Goal: Information Seeking & Learning: Understand process/instructions

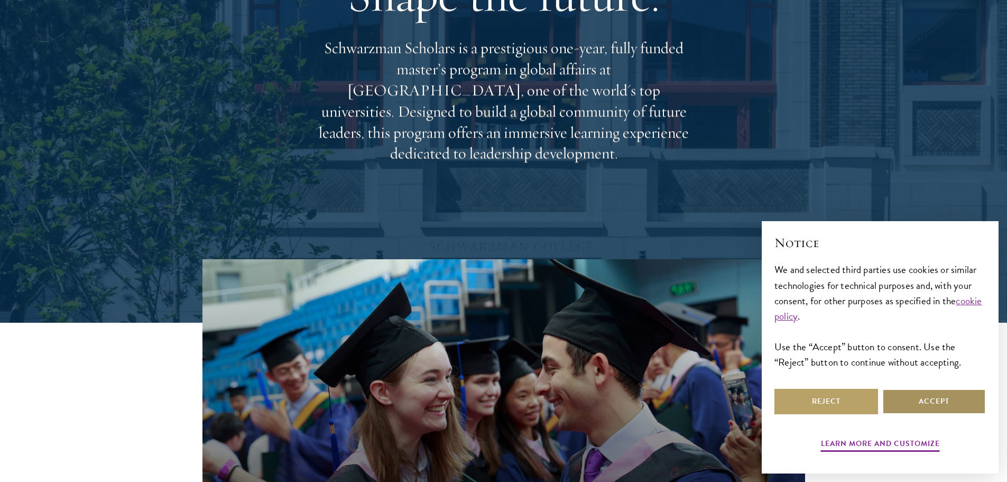
click at [924, 407] on button "Accept" at bounding box center [934, 401] width 104 height 25
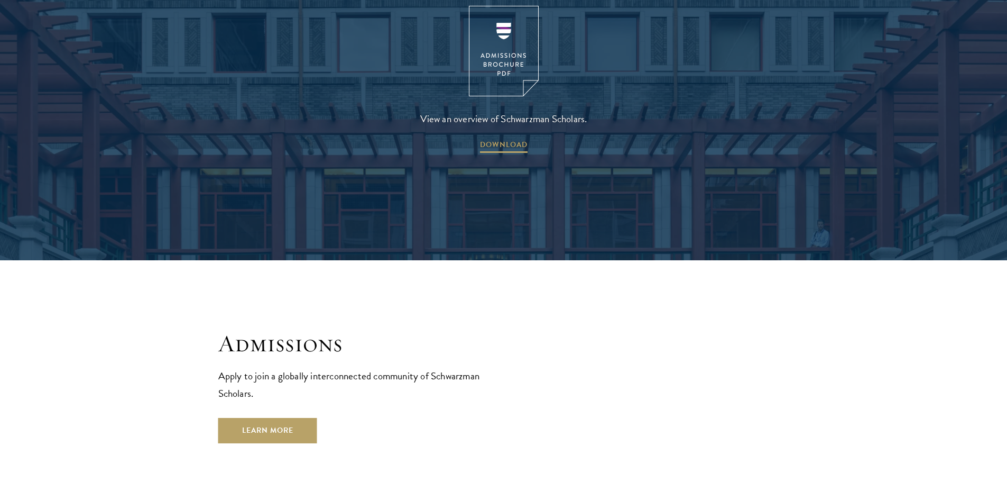
scroll to position [1585, 0]
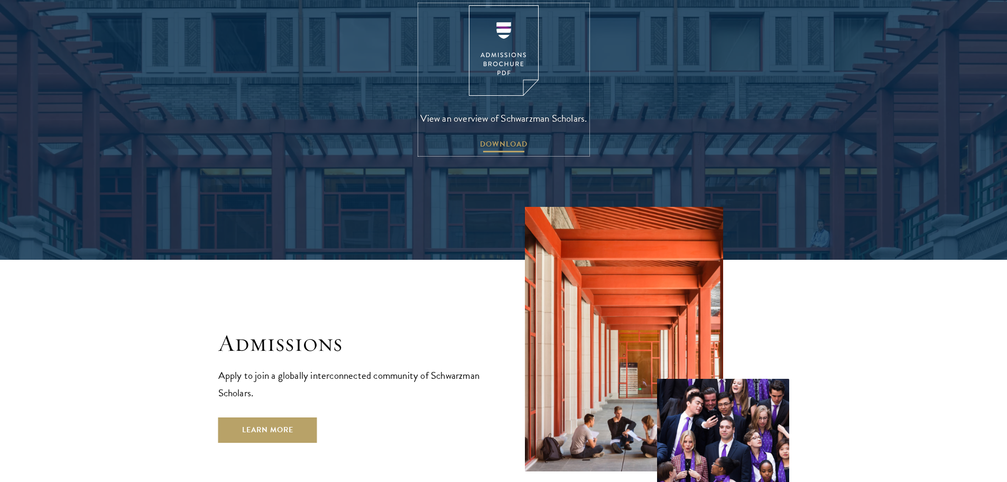
click at [487, 137] on span "DOWNLOAD" at bounding box center [504, 145] width 48 height 16
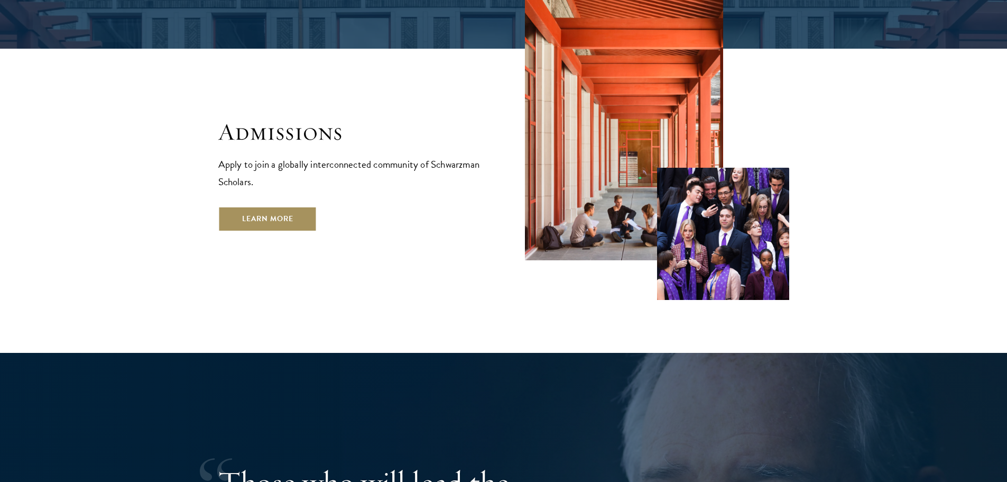
scroll to position [1796, 0]
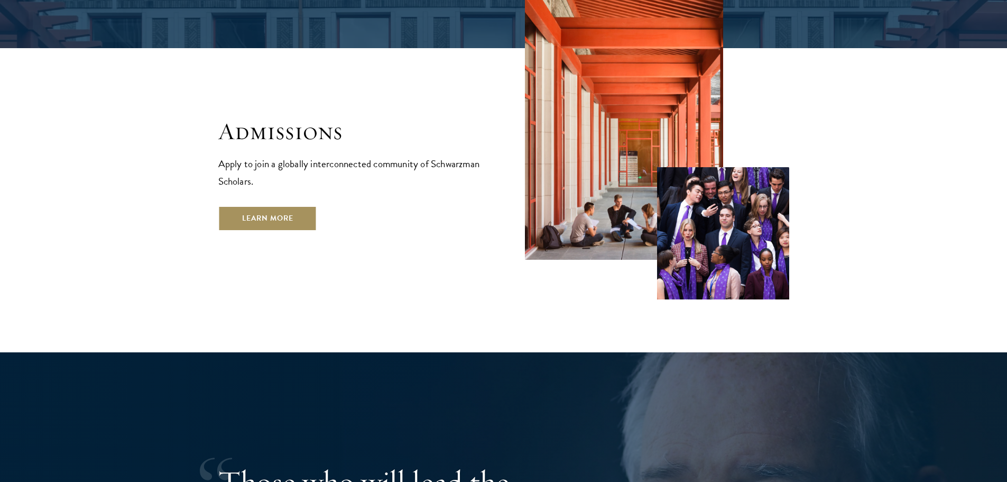
click at [281, 206] on link "Learn More" at bounding box center [267, 218] width 99 height 25
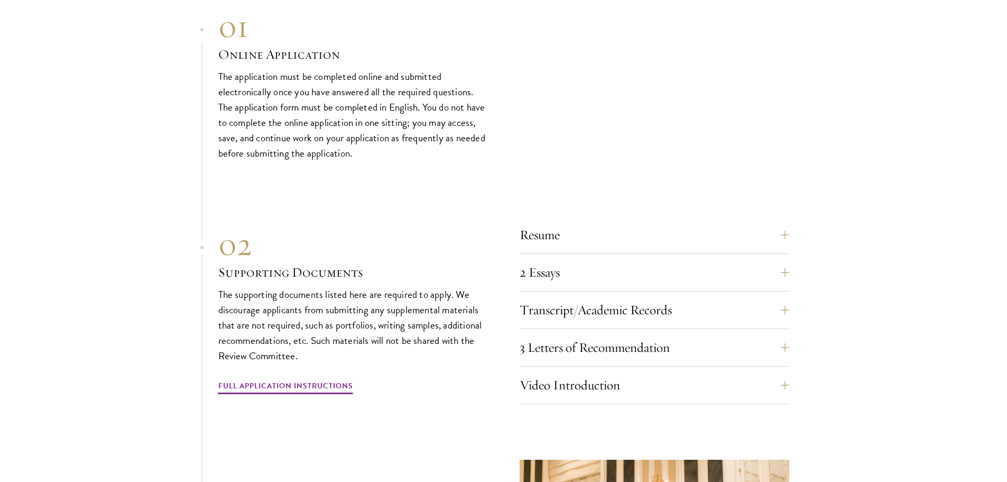
scroll to position [3170, 0]
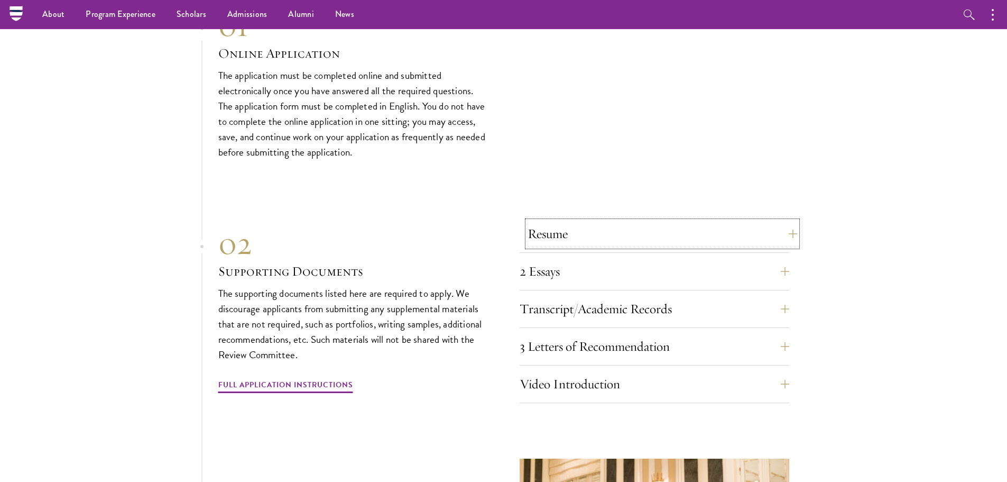
click at [571, 221] on button "Resume" at bounding box center [663, 233] width 270 height 25
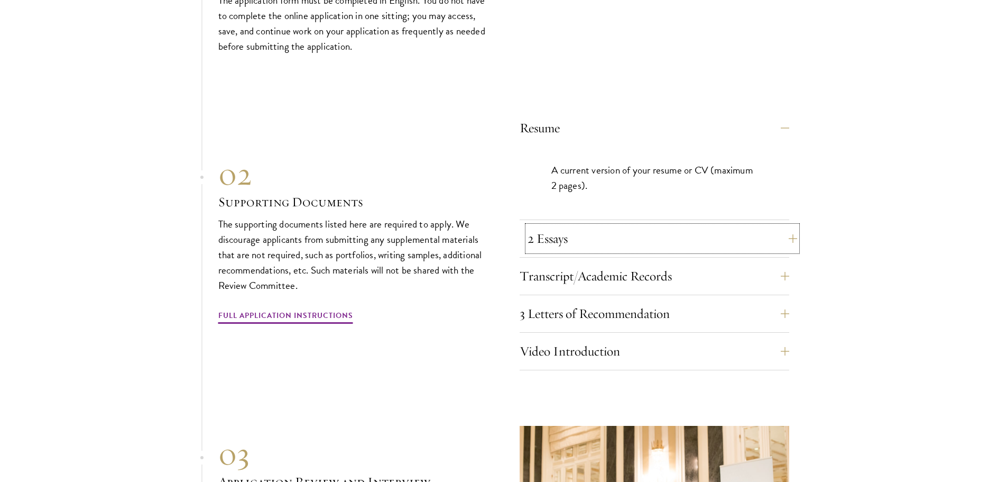
click at [576, 226] on button "2 Essays" at bounding box center [663, 238] width 270 height 25
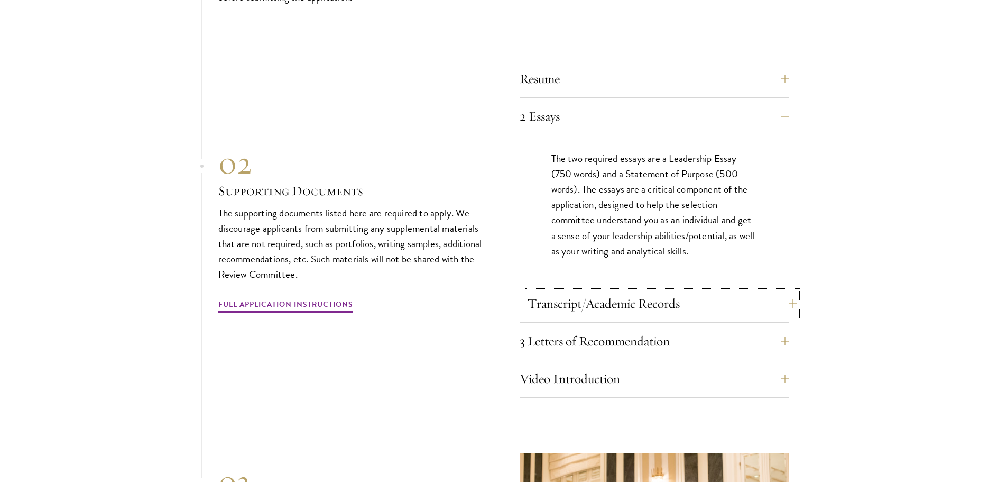
click at [530, 291] on button "Transcript/Academic Records" at bounding box center [663, 303] width 270 height 25
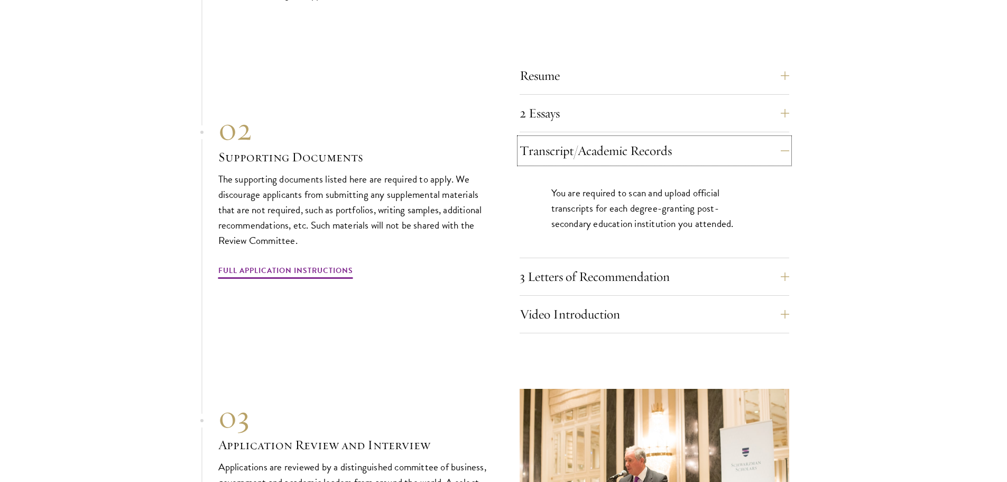
scroll to position [3329, 0]
click at [506, 236] on div "Resume A current version of your resume or CV (maximum 2 pages). 2 Essays The t…" at bounding box center [503, 195] width 571 height 276
click at [530, 263] on button "3 Letters of Recommendation" at bounding box center [663, 275] width 270 height 25
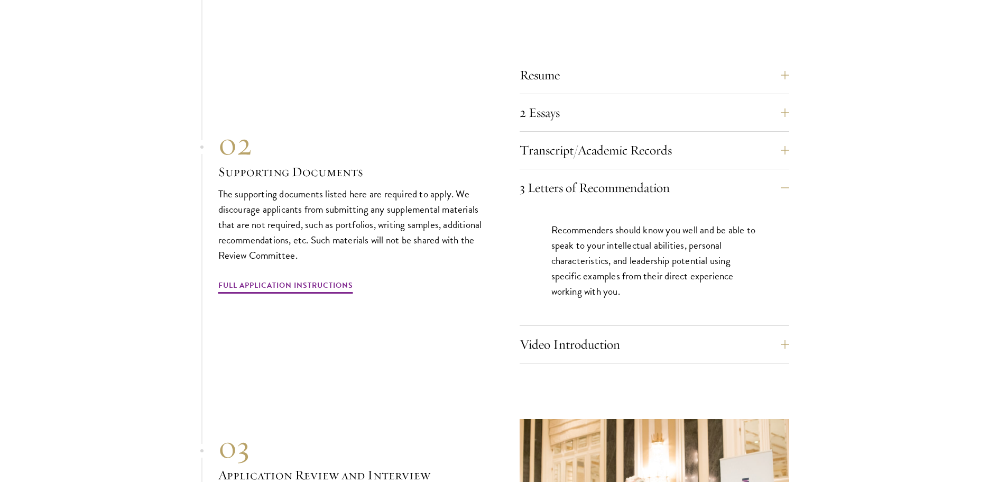
click at [465, 265] on div "02 Supporting Documents The supporting documents listed here are required to ap…" at bounding box center [353, 210] width 270 height 170
click at [554, 331] on button "Video Introduction" at bounding box center [663, 343] width 270 height 25
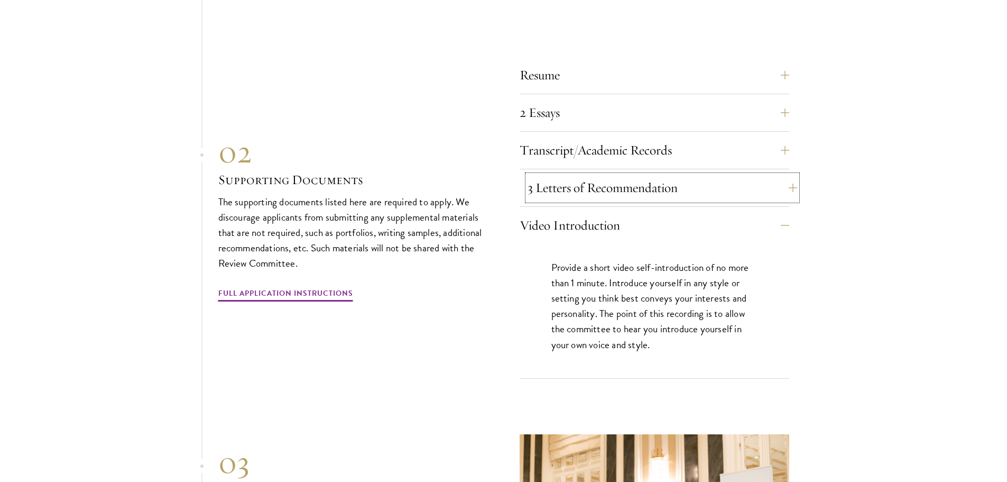
click at [533, 175] on button "3 Letters of Recommendation" at bounding box center [663, 187] width 270 height 25
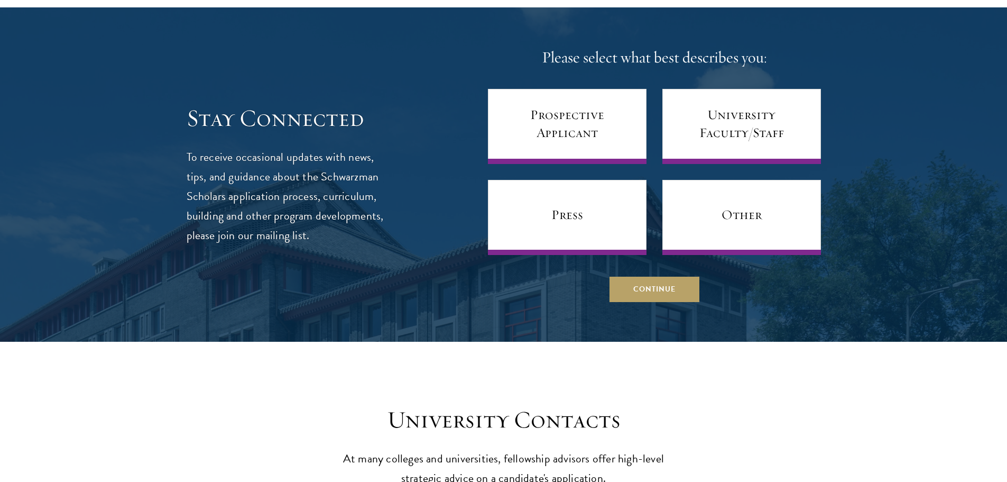
scroll to position [4281, 0]
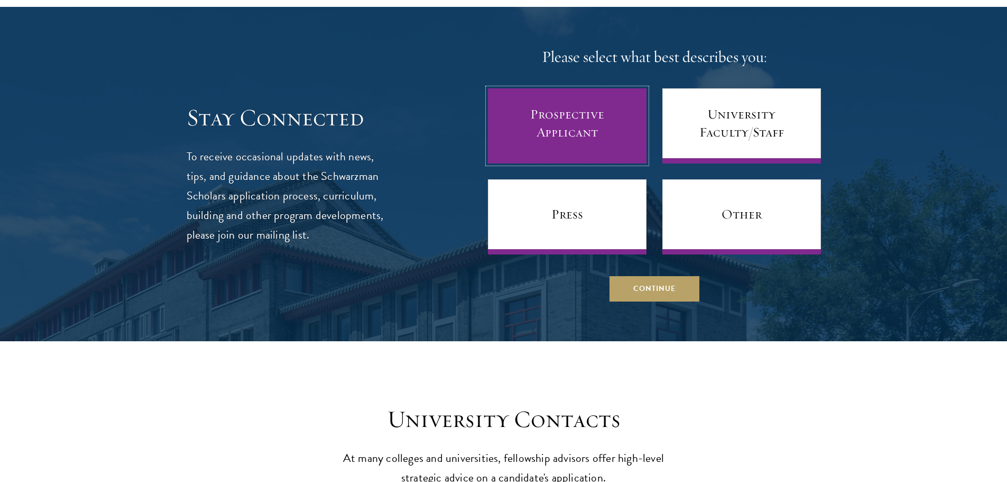
click at [570, 121] on link "Prospective Applicant" at bounding box center [567, 125] width 159 height 75
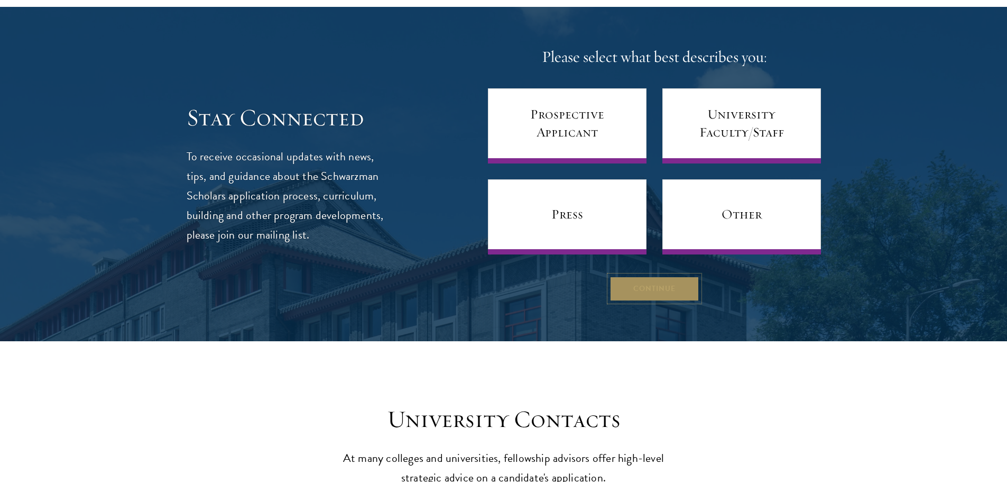
click at [685, 275] on button "Continue" at bounding box center [655, 287] width 90 height 25
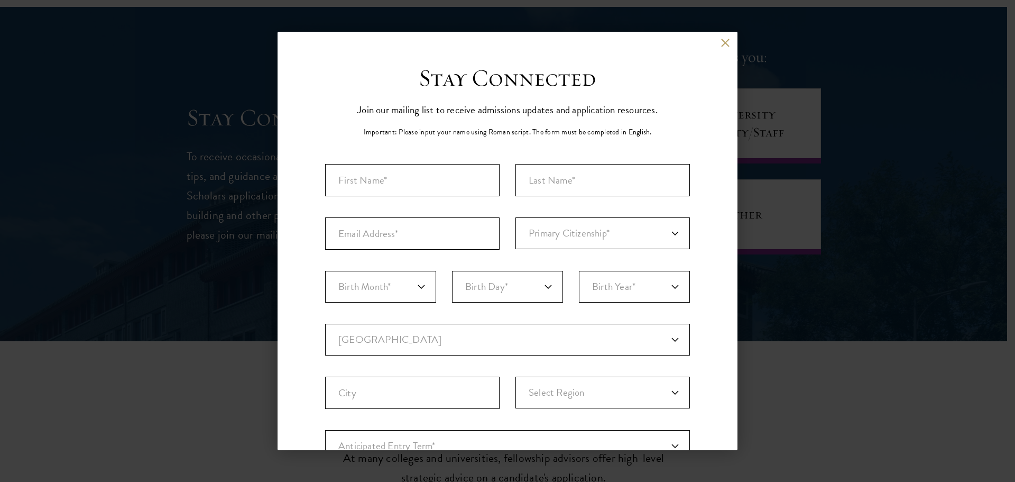
click at [722, 43] on div "Back" at bounding box center [508, 50] width 460 height 25
click at [721, 44] on button at bounding box center [725, 42] width 9 height 9
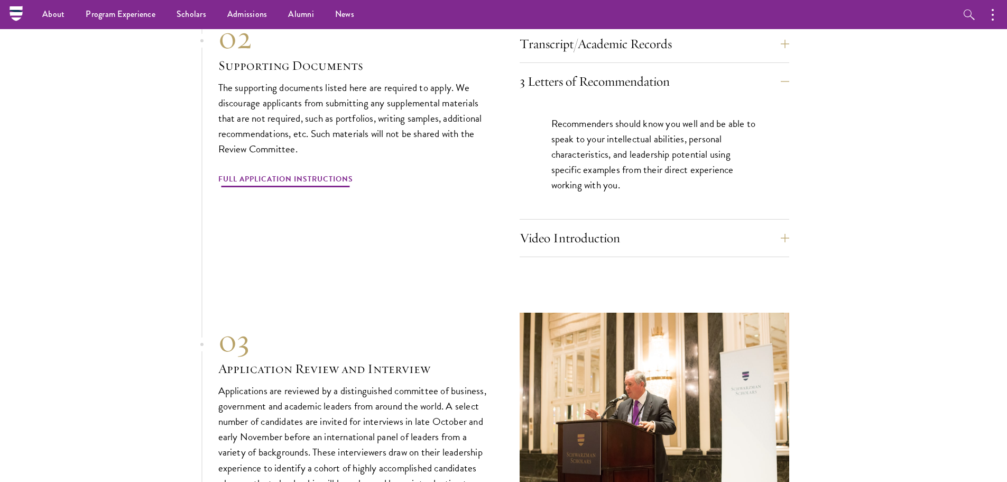
scroll to position [3435, 0]
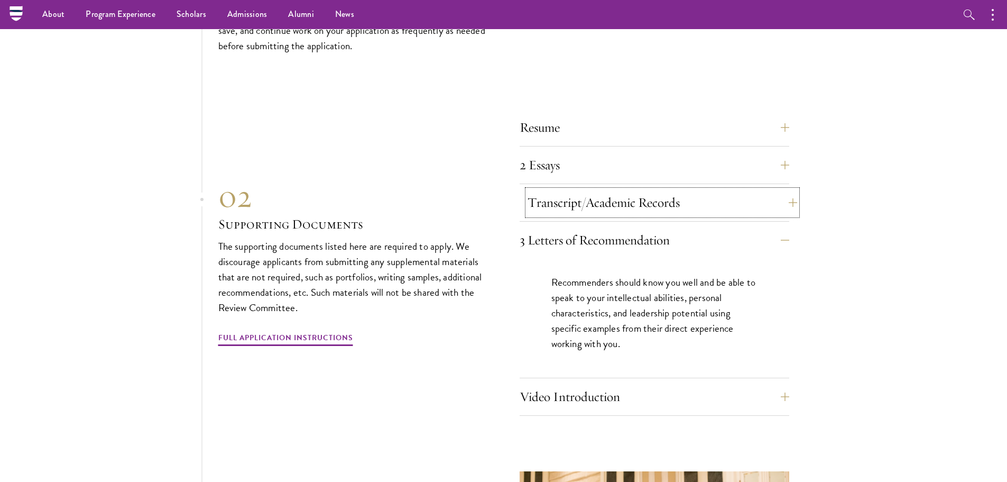
click at [563, 190] on button "Transcript/Academic Records" at bounding box center [663, 202] width 270 height 25
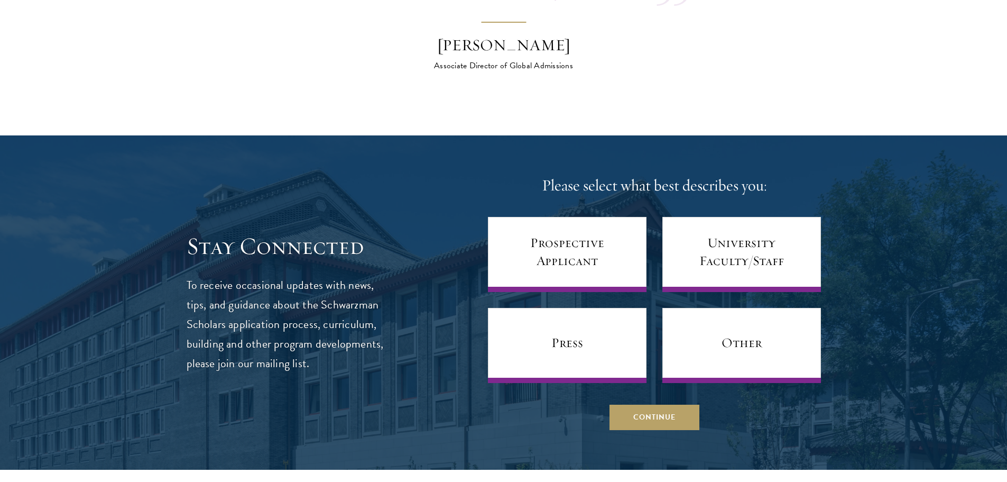
scroll to position [4122, 0]
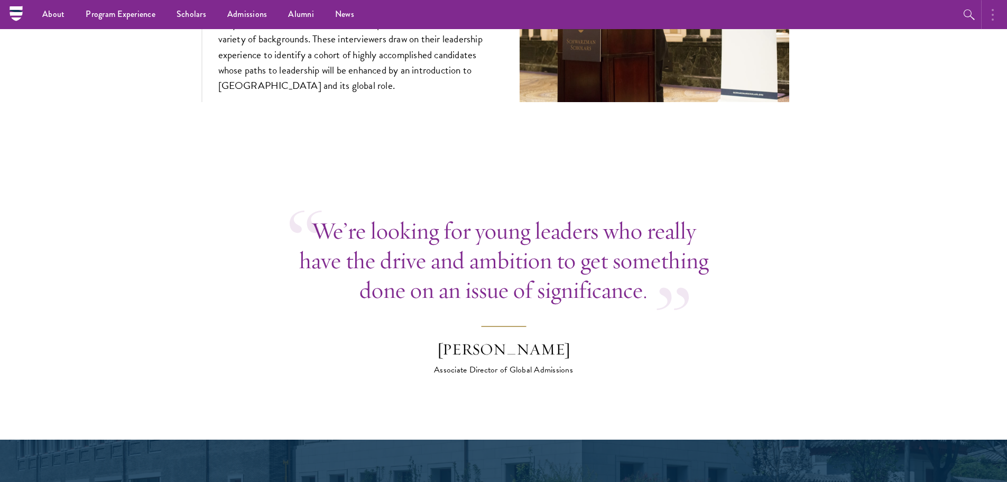
click at [1004, 13] on button "button" at bounding box center [995, 14] width 23 height 29
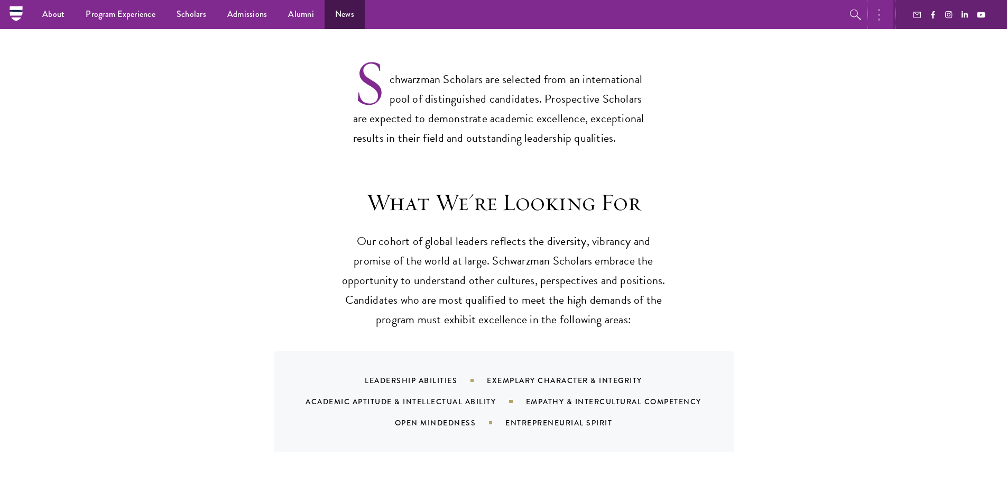
scroll to position [854, 0]
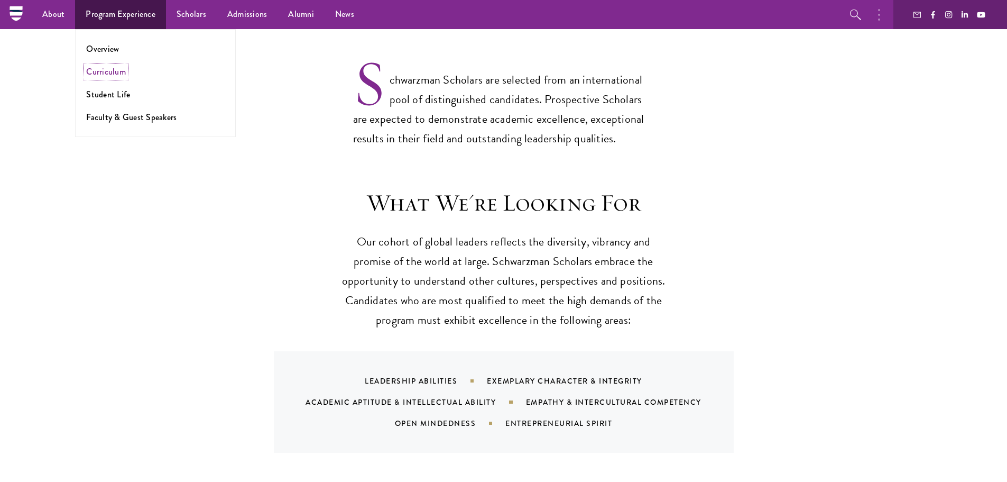
click at [116, 75] on link "Curriculum" at bounding box center [106, 72] width 40 height 12
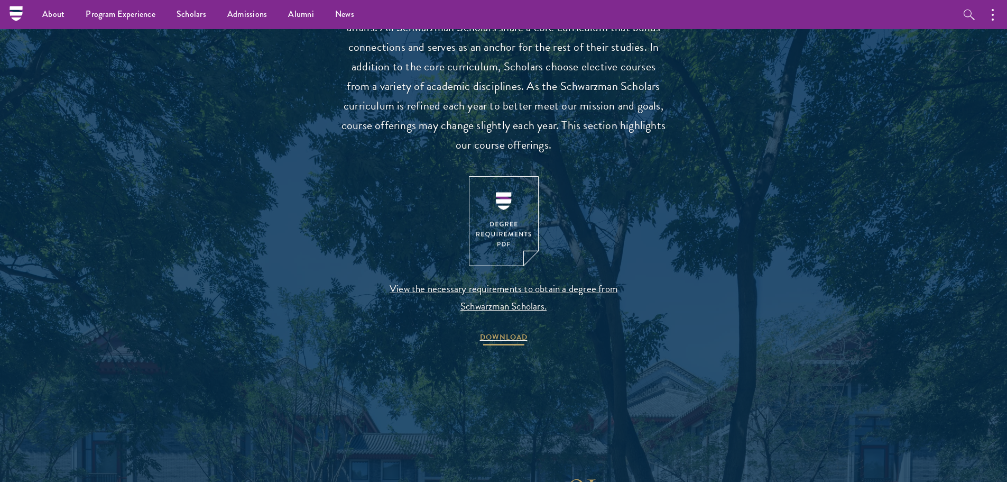
scroll to position [1004, 0]
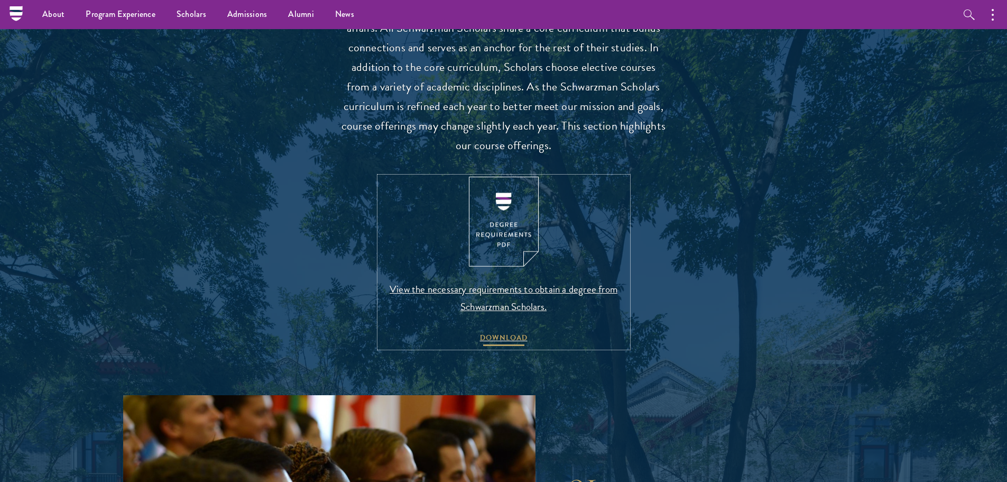
click at [514, 335] on span "DOWNLOAD" at bounding box center [504, 339] width 48 height 16
click at [495, 217] on img at bounding box center [504, 222] width 70 height 90
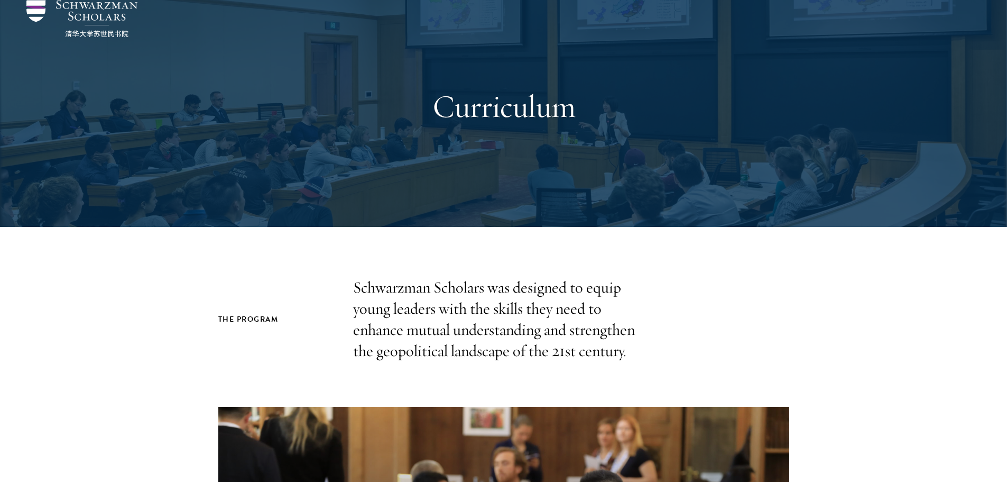
scroll to position [0, 0]
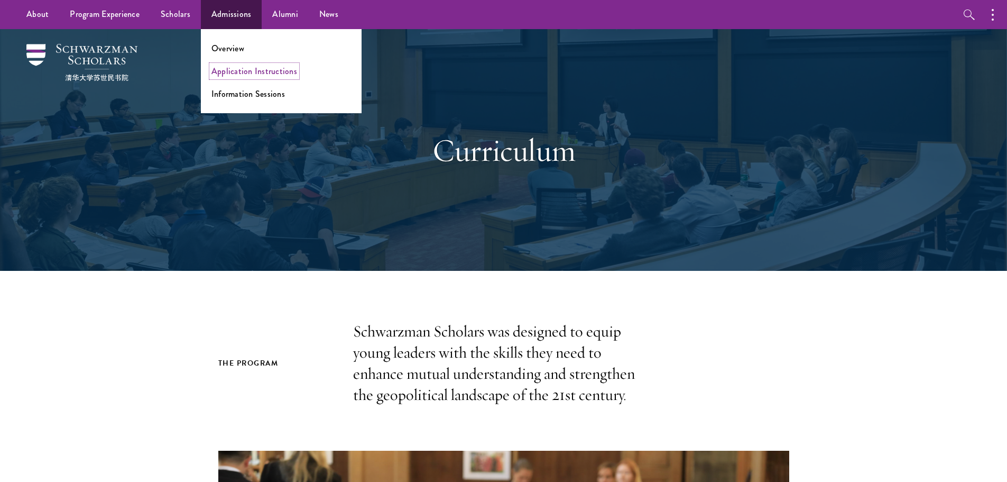
click at [249, 73] on link "Application Instructions" at bounding box center [254, 71] width 86 height 12
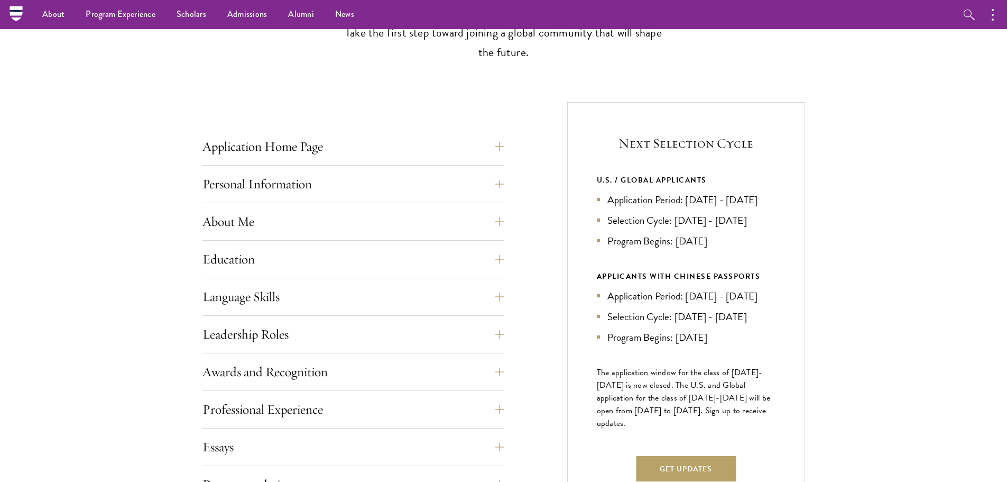
scroll to position [325, 0]
click at [287, 154] on button "Application Home Page" at bounding box center [360, 146] width 301 height 25
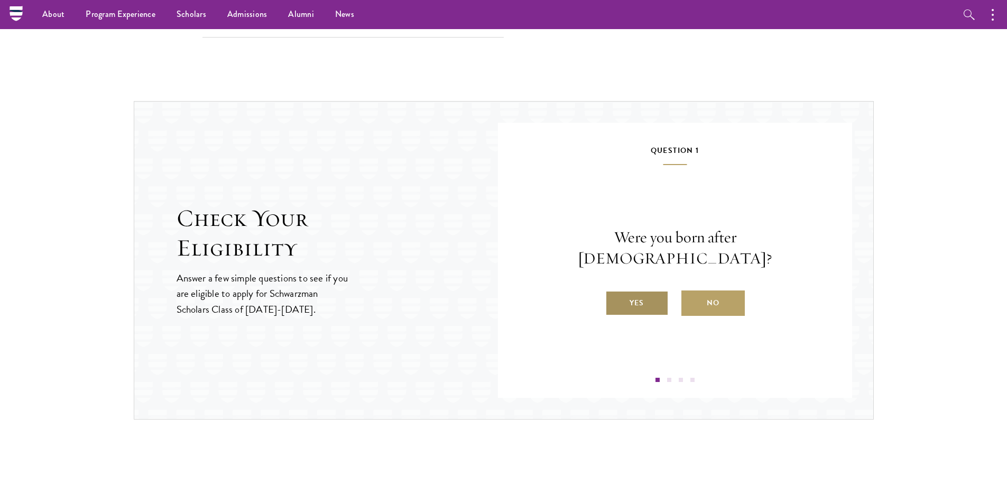
scroll to position [1488, 0]
click at [630, 294] on label "Yes" at bounding box center [636, 303] width 63 height 25
click at [615, 294] on input "Yes" at bounding box center [610, 297] width 10 height 10
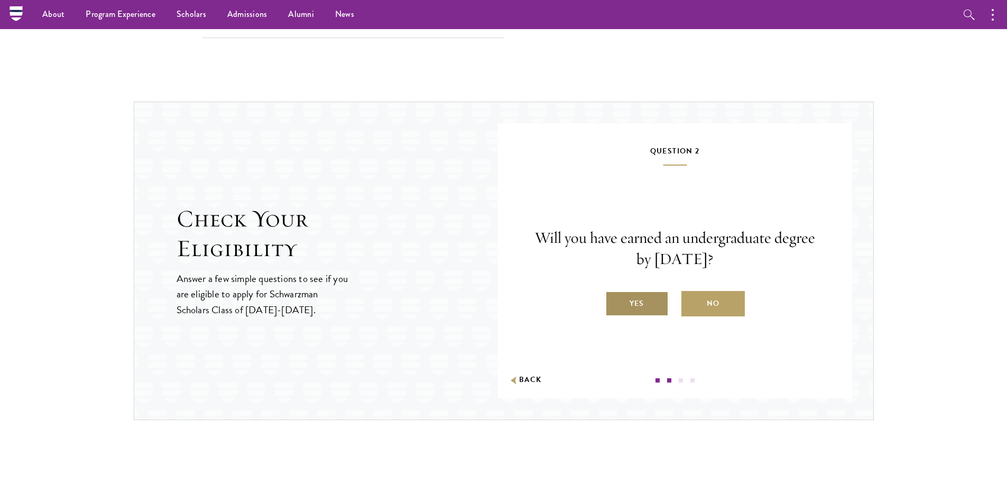
click at [626, 310] on label "Yes" at bounding box center [636, 303] width 63 height 25
click at [615, 301] on input "Yes" at bounding box center [610, 297] width 10 height 10
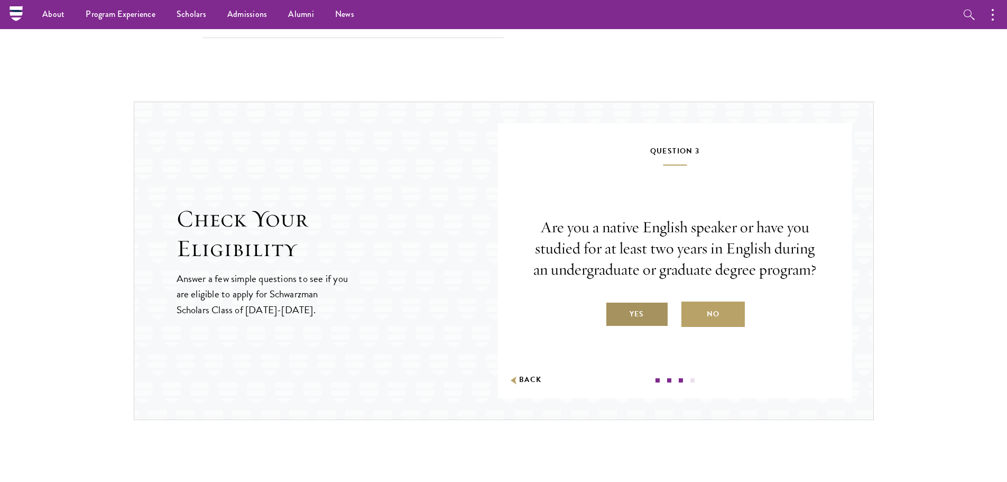
click at [620, 311] on label "Yes" at bounding box center [636, 313] width 63 height 25
click at [615, 311] on input "Yes" at bounding box center [610, 307] width 10 height 10
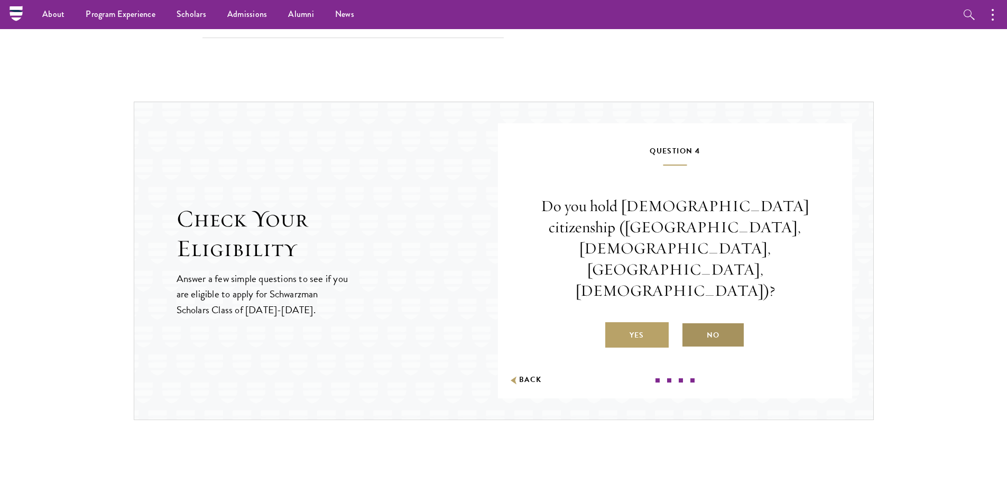
click at [717, 322] on label "No" at bounding box center [712, 334] width 63 height 25
click at [691, 324] on input "No" at bounding box center [686, 329] width 10 height 10
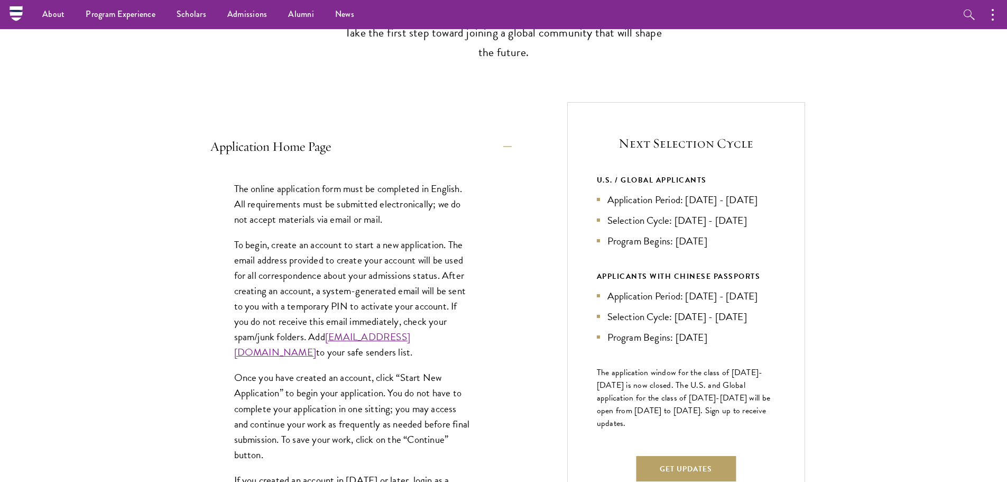
scroll to position [325, 0]
click at [229, 152] on button "Application Home Page" at bounding box center [360, 146] width 301 height 25
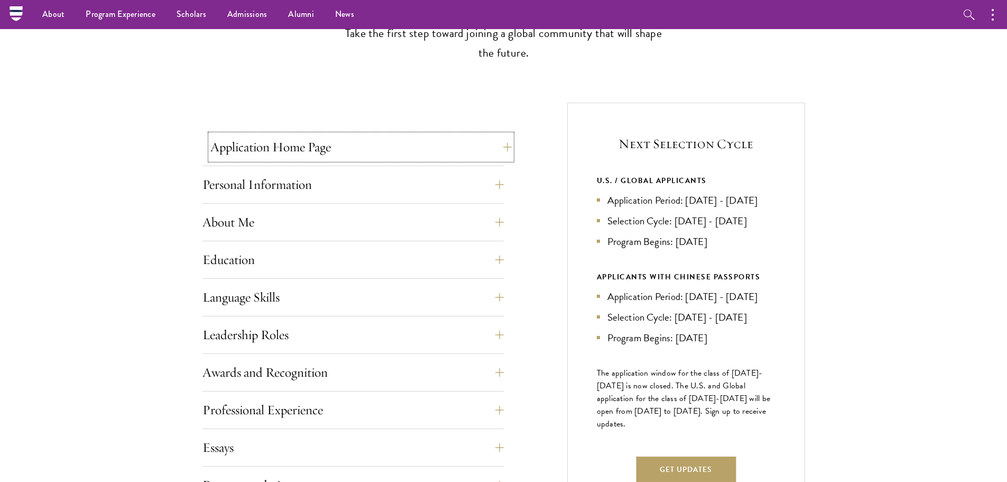
click at [238, 147] on button "Application Home Page" at bounding box center [360, 146] width 301 height 25
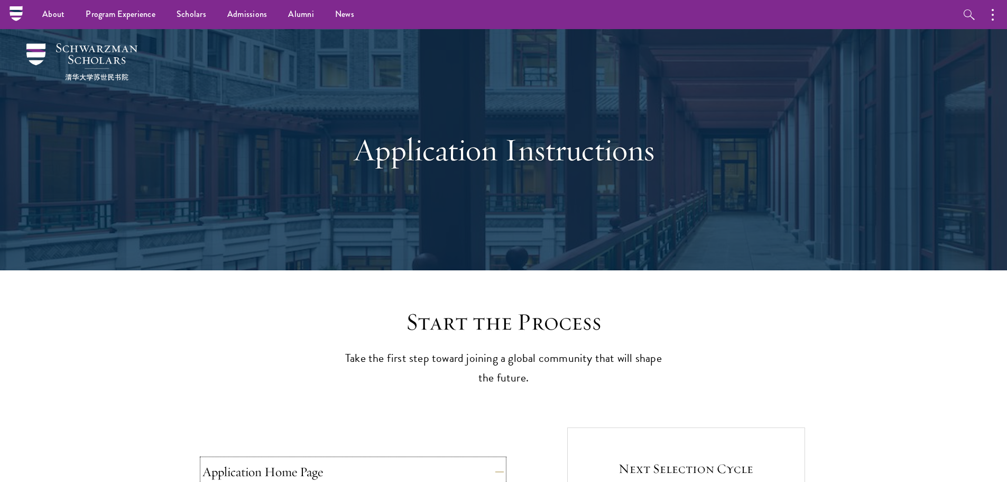
scroll to position [0, 0]
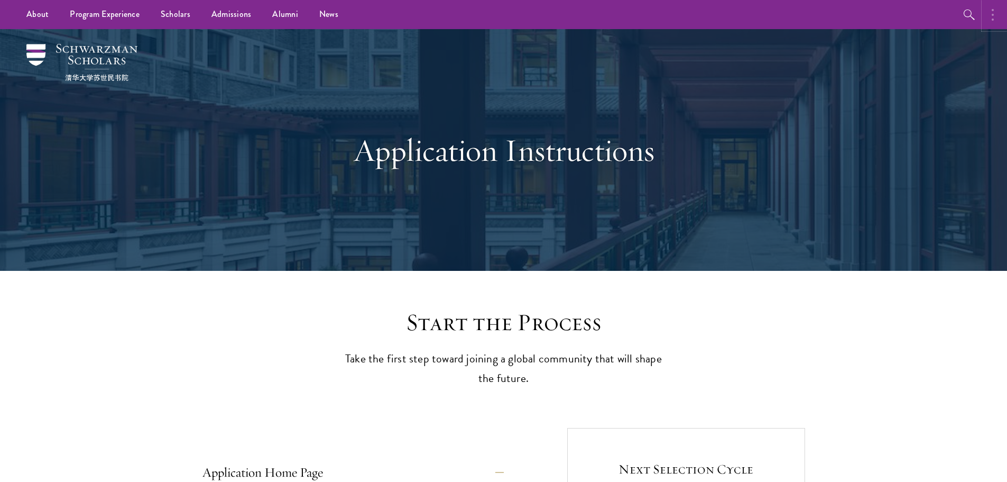
click at [992, 16] on icon "button" at bounding box center [993, 14] width 2 height 13
click at [887, 19] on button "button" at bounding box center [881, 14] width 23 height 29
